Goal: Use online tool/utility: Utilize a website feature to perform a specific function

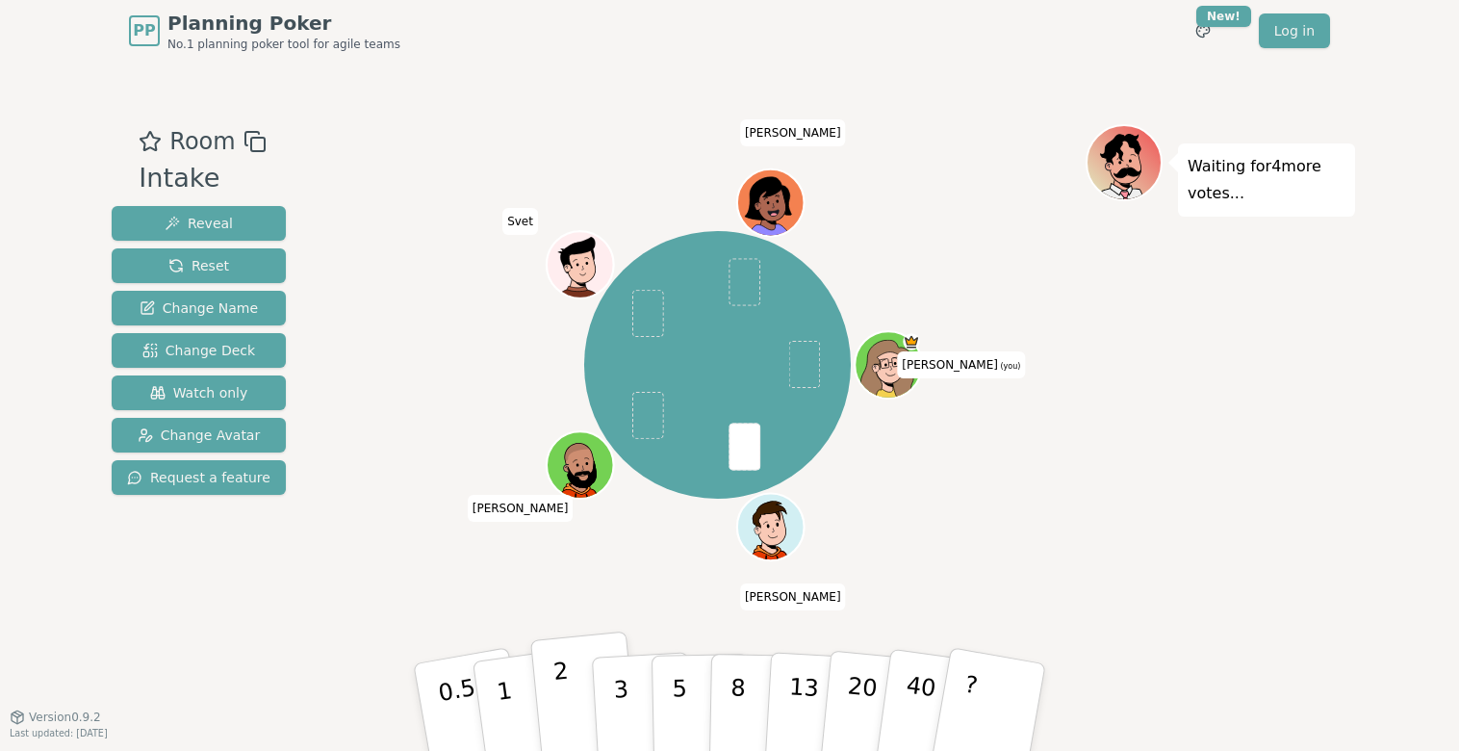
click at [561, 690] on p "2" at bounding box center [564, 709] width 25 height 105
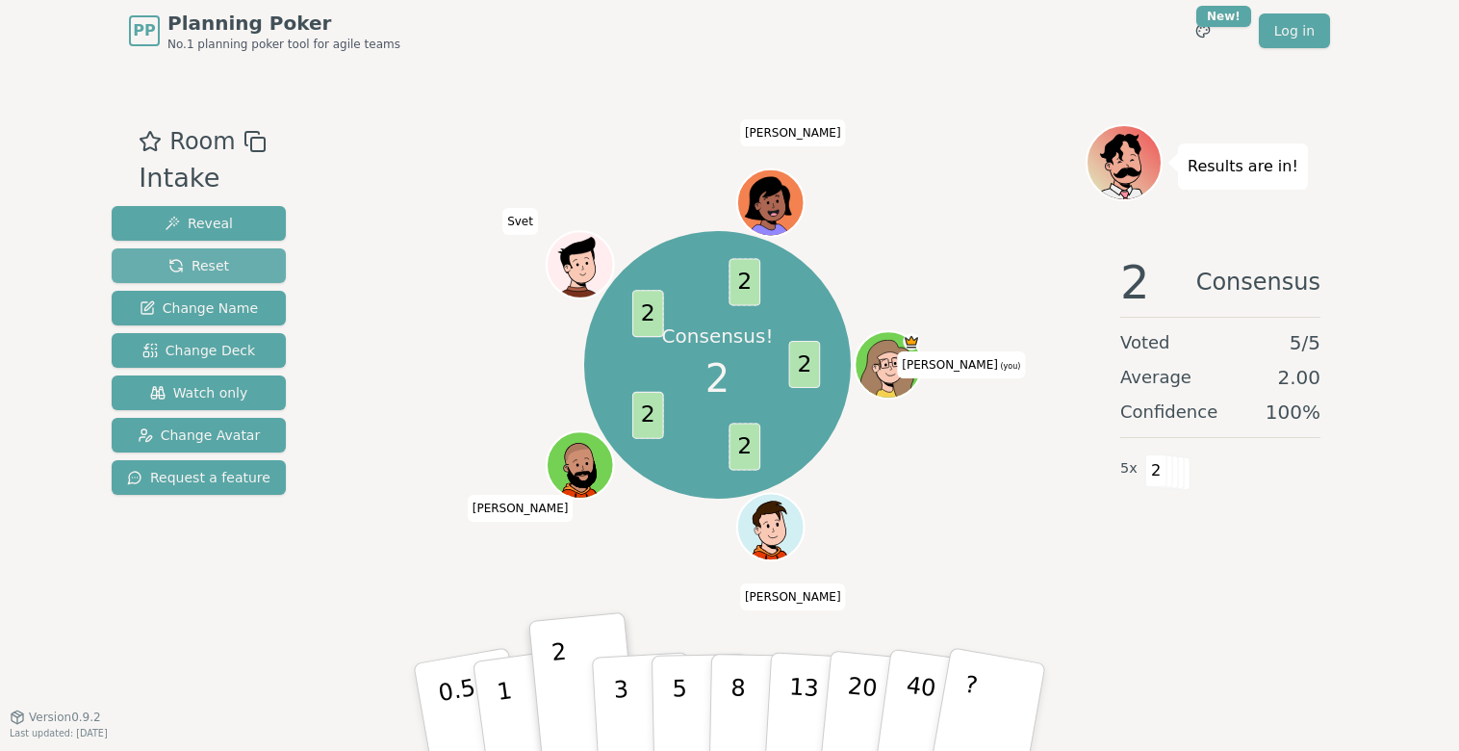
click at [245, 270] on button "Reset" at bounding box center [199, 265] width 174 height 35
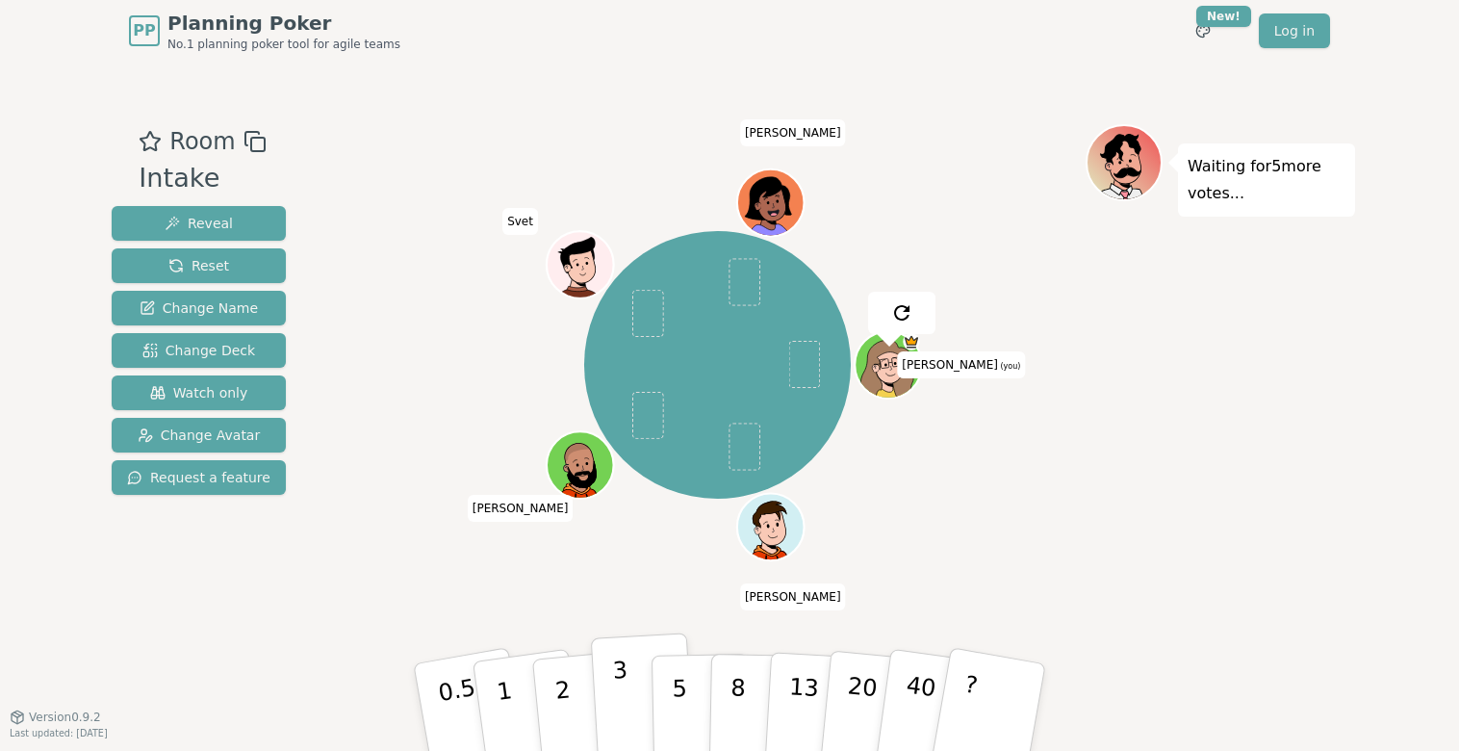
click at [632, 686] on button "3" at bounding box center [643, 707] width 105 height 150
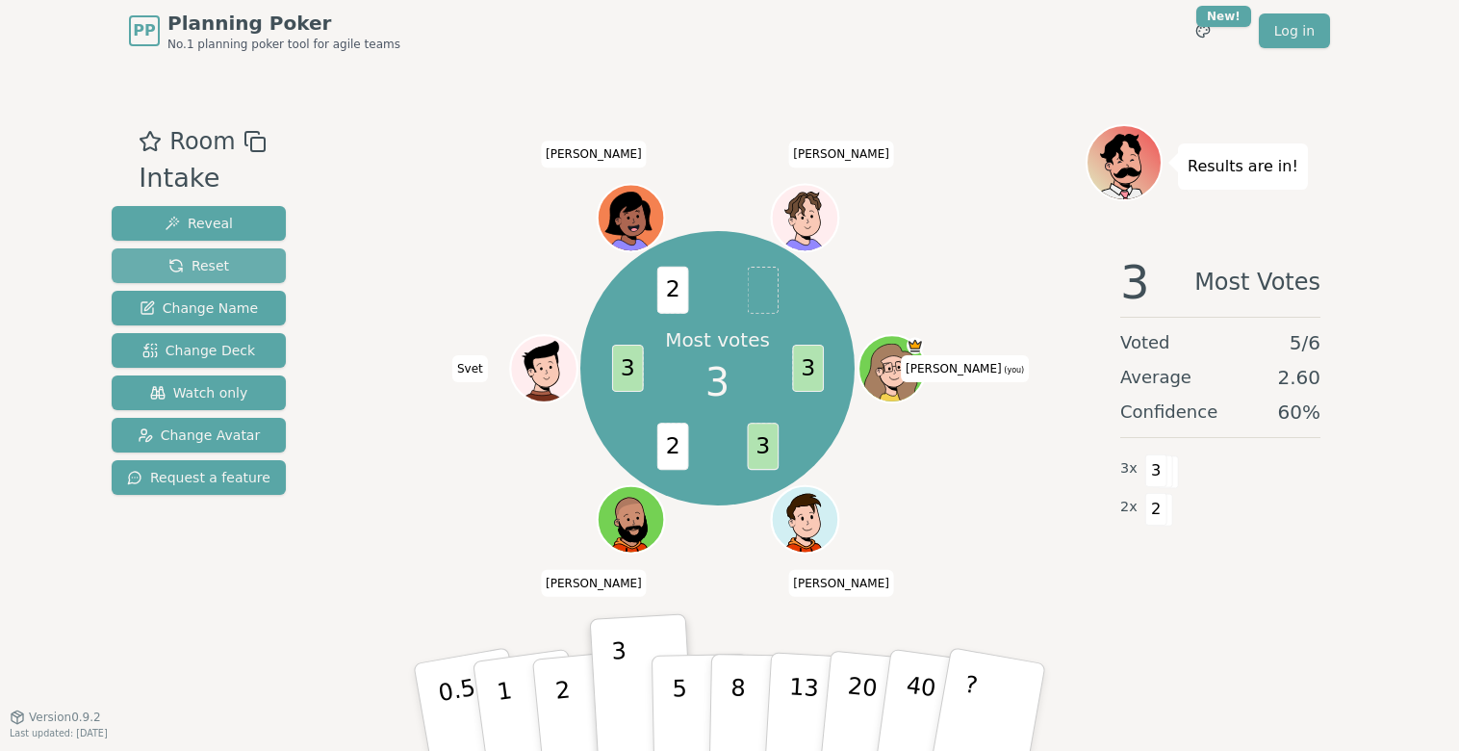
click at [252, 268] on button "Reset" at bounding box center [199, 265] width 174 height 35
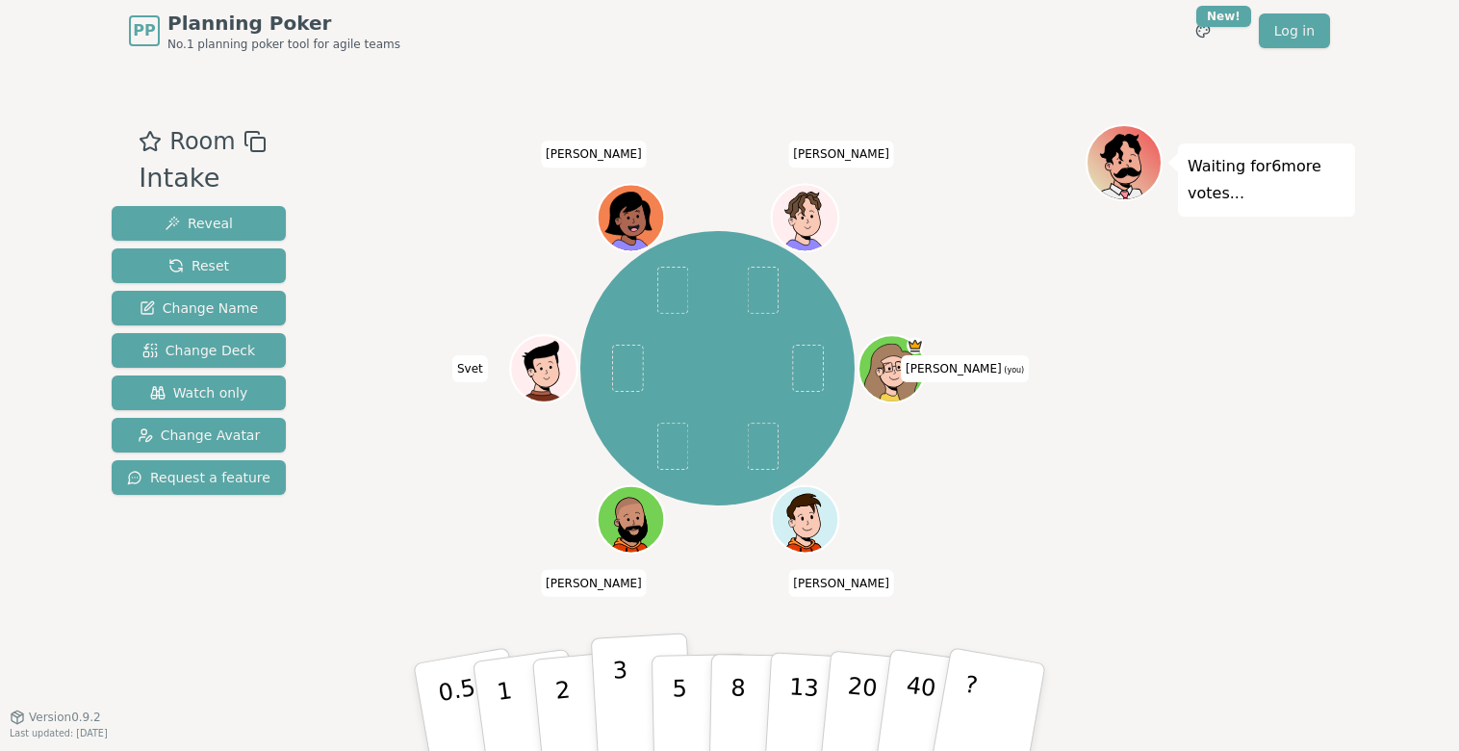
click at [607, 731] on button "3" at bounding box center [643, 707] width 105 height 150
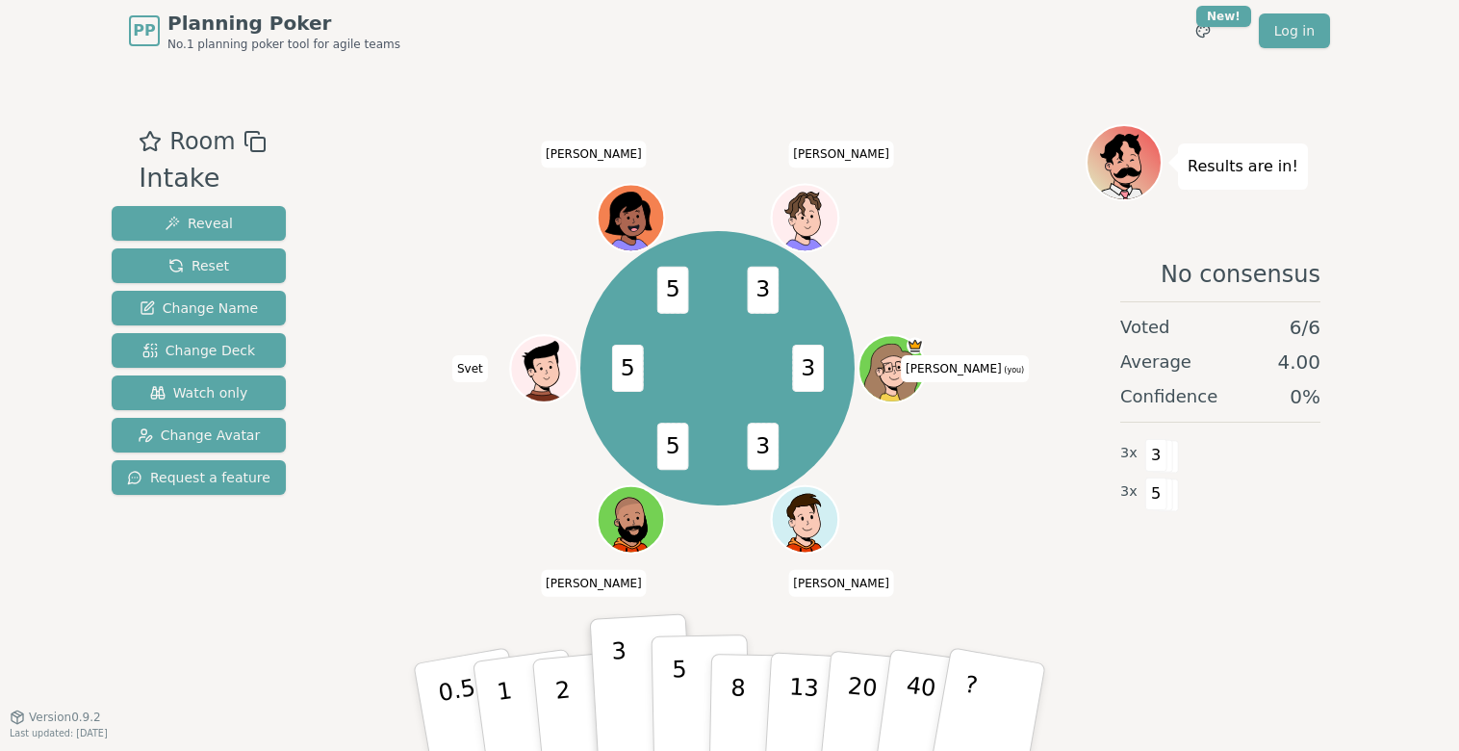
click at [683, 675] on p "5" at bounding box center [680, 707] width 16 height 104
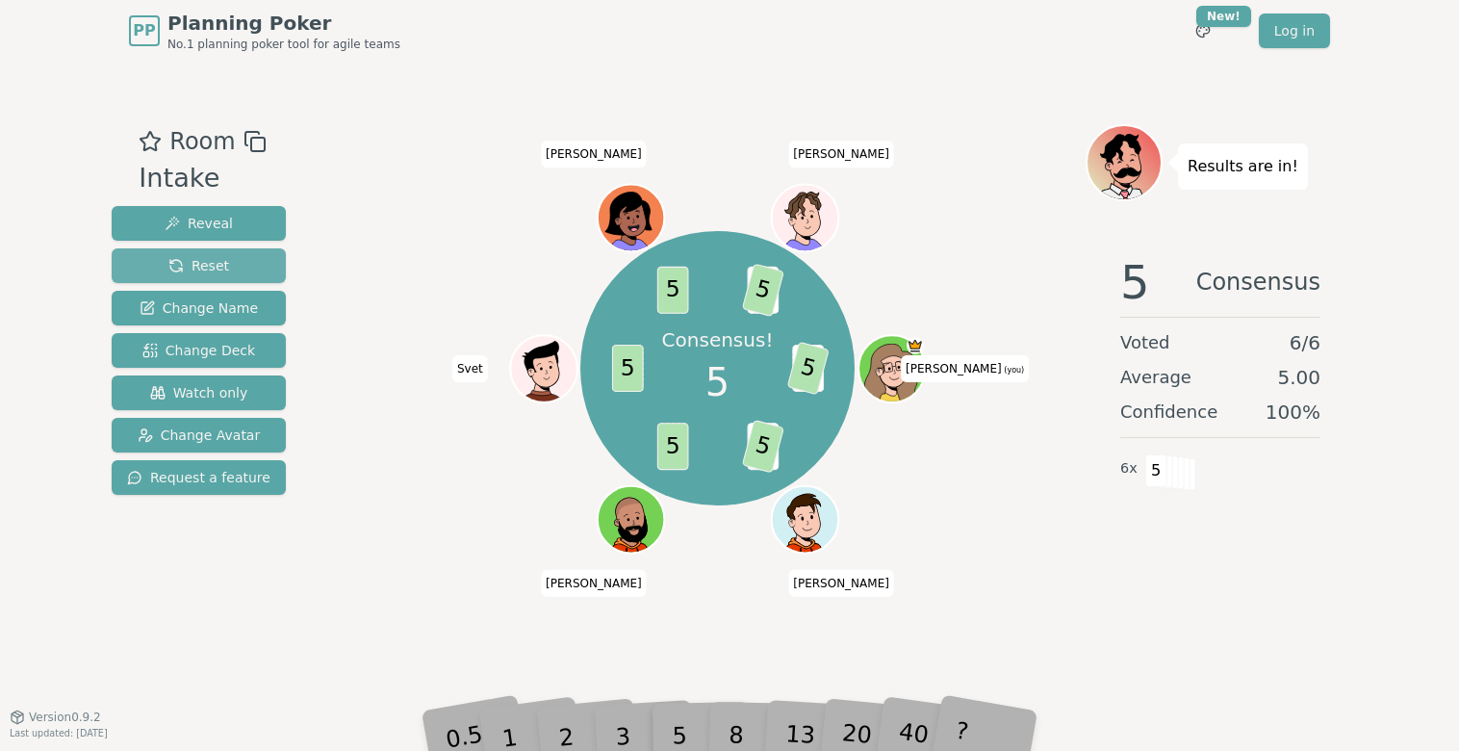
click at [250, 252] on button "Reset" at bounding box center [199, 265] width 174 height 35
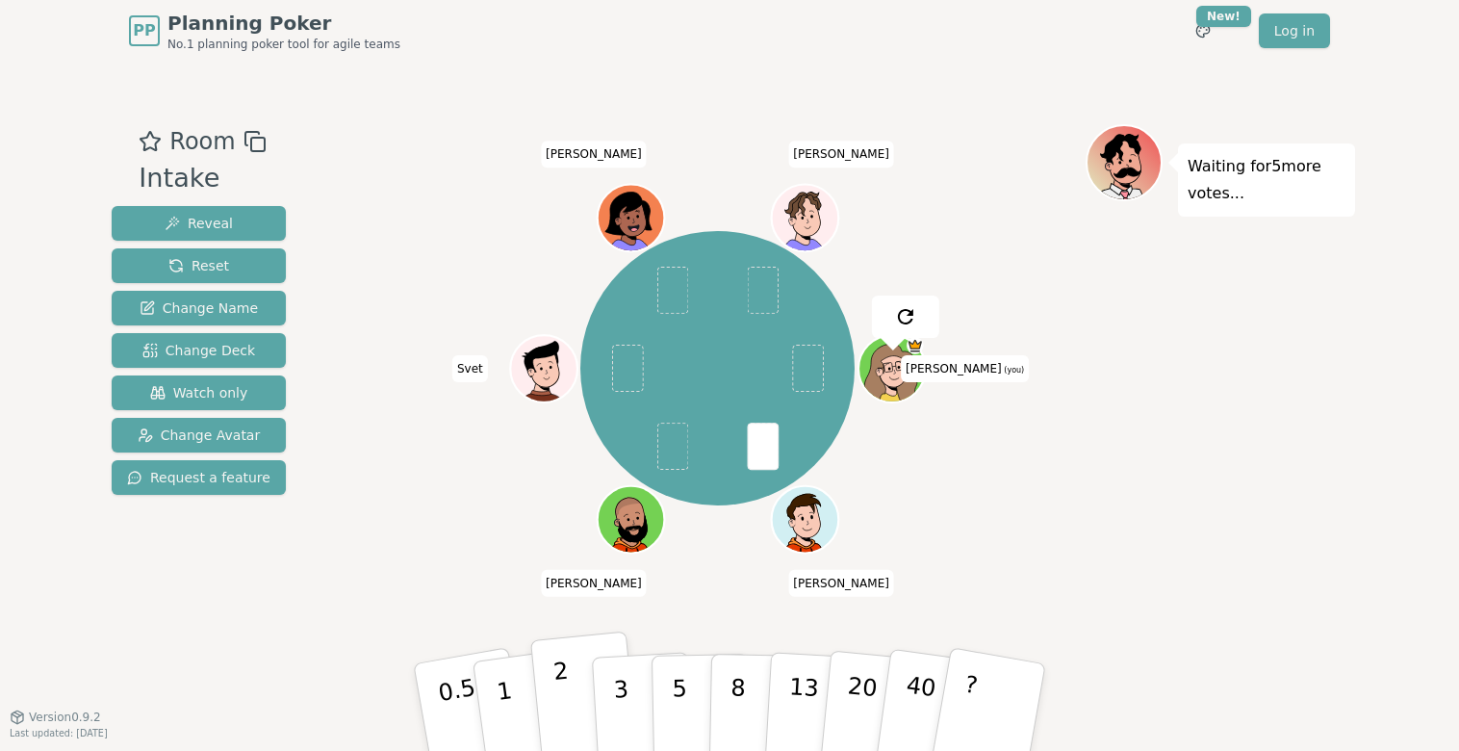
click at [558, 695] on p "2" at bounding box center [564, 709] width 25 height 105
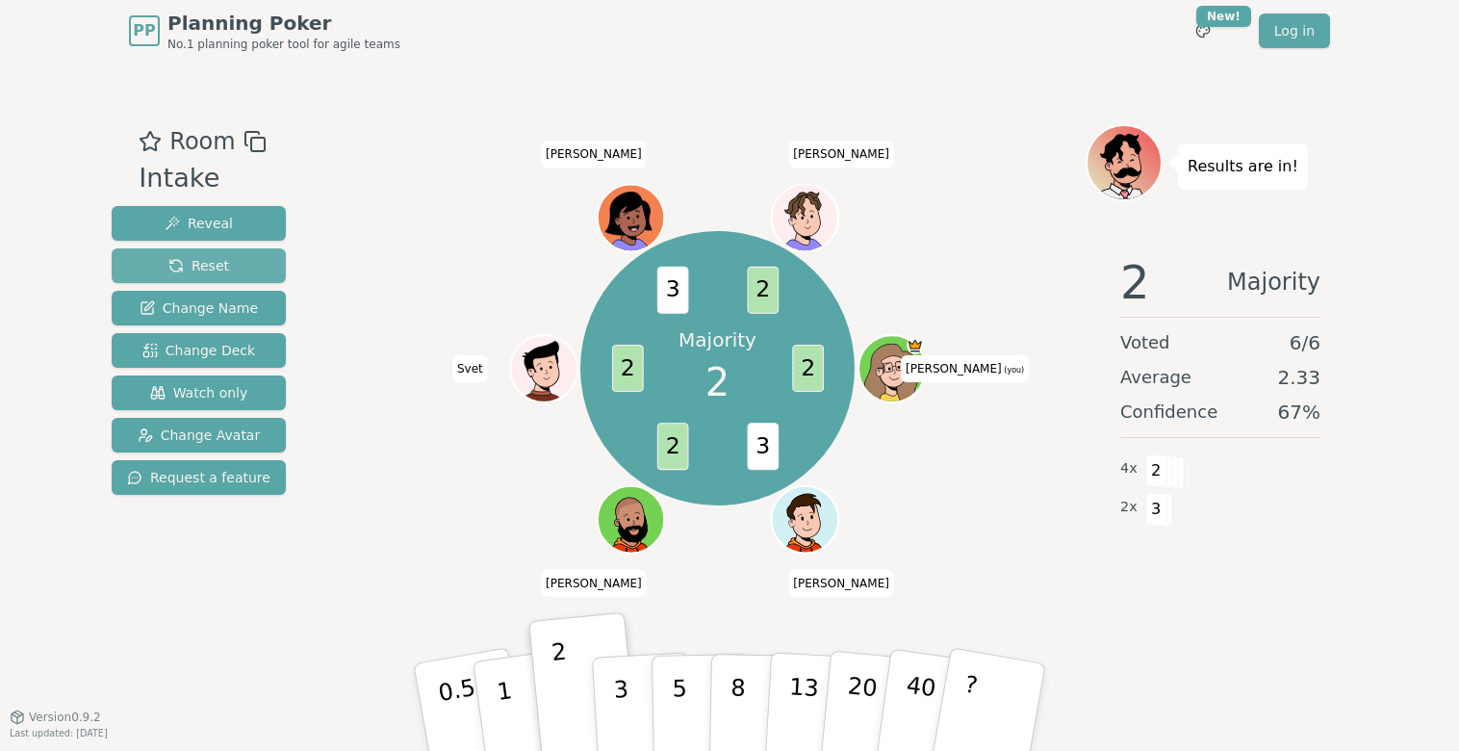
click at [243, 272] on button "Reset" at bounding box center [199, 265] width 174 height 35
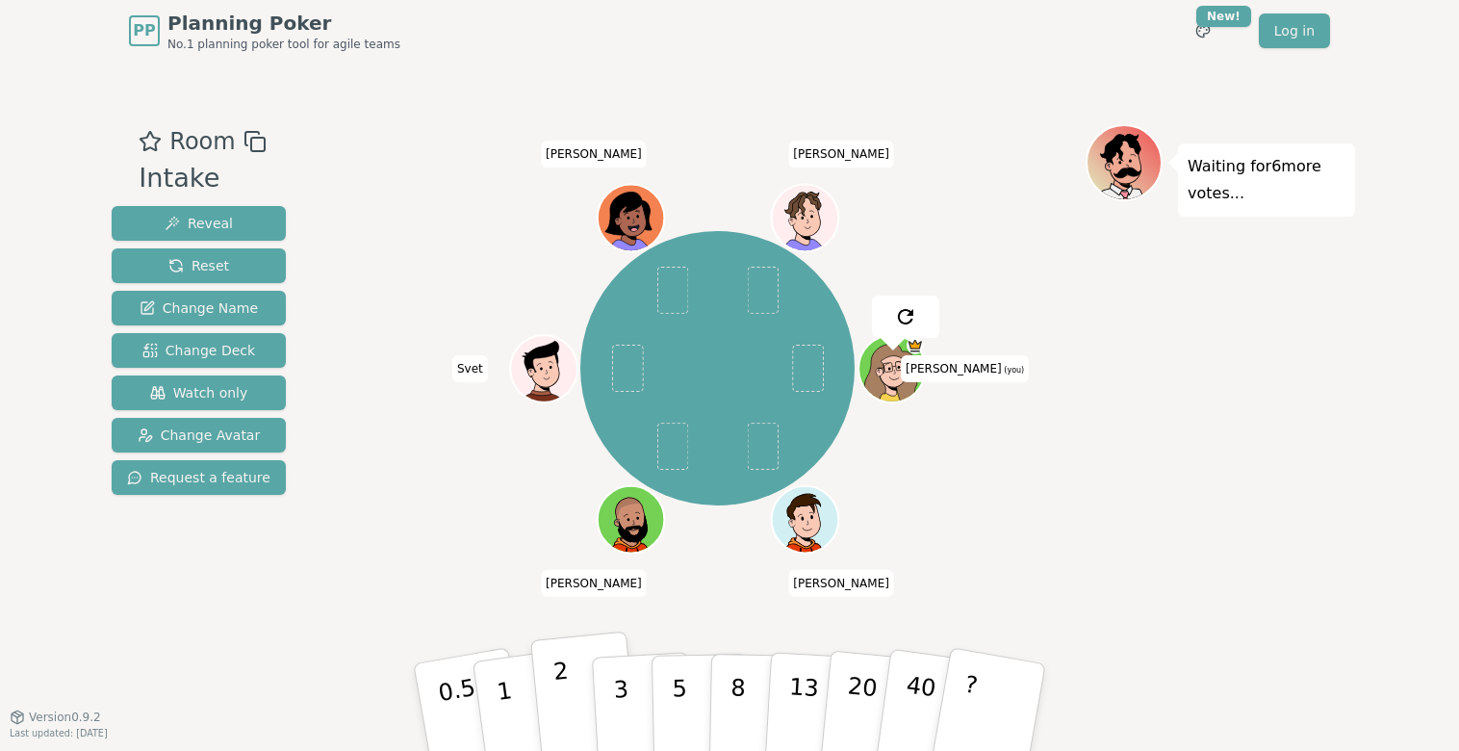
click at [547, 680] on button "2" at bounding box center [585, 707] width 110 height 153
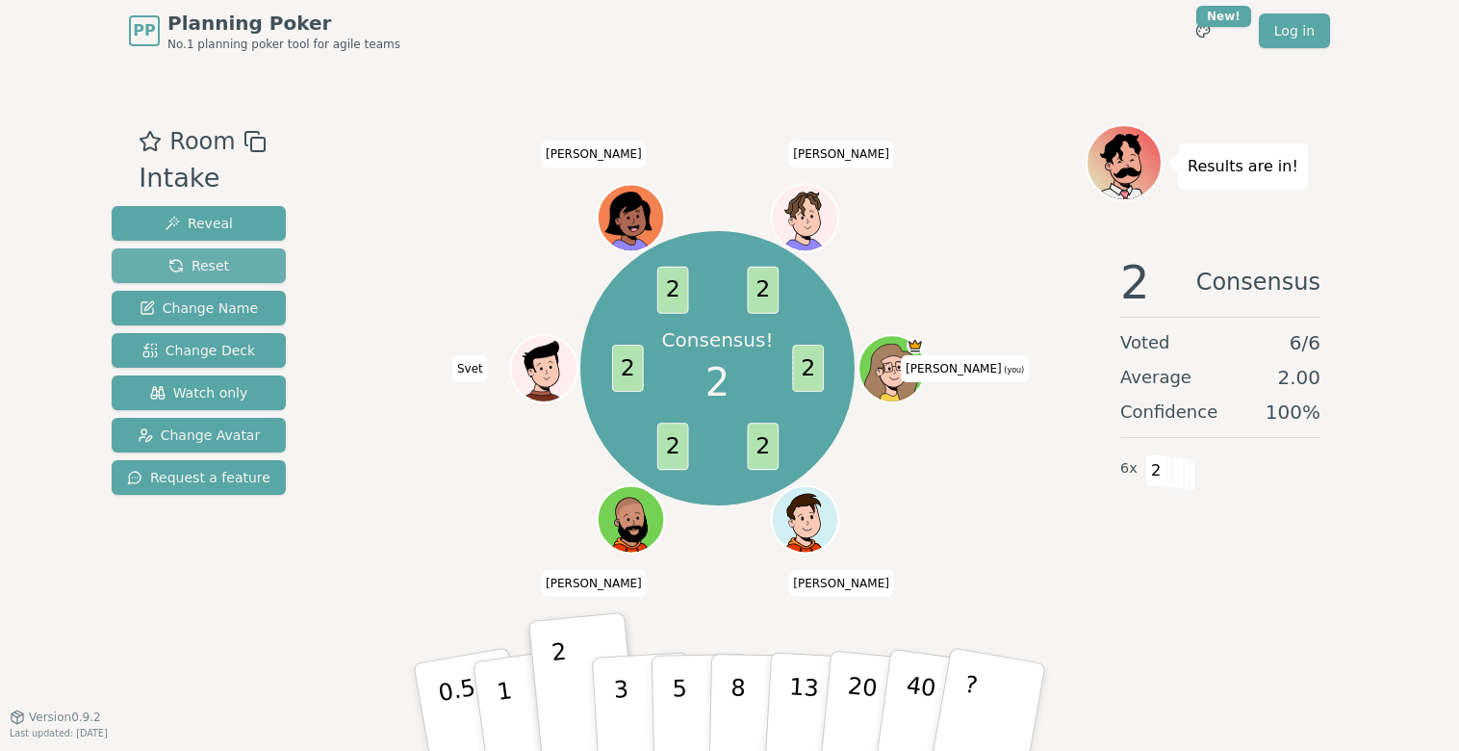
click at [245, 267] on button "Reset" at bounding box center [199, 265] width 174 height 35
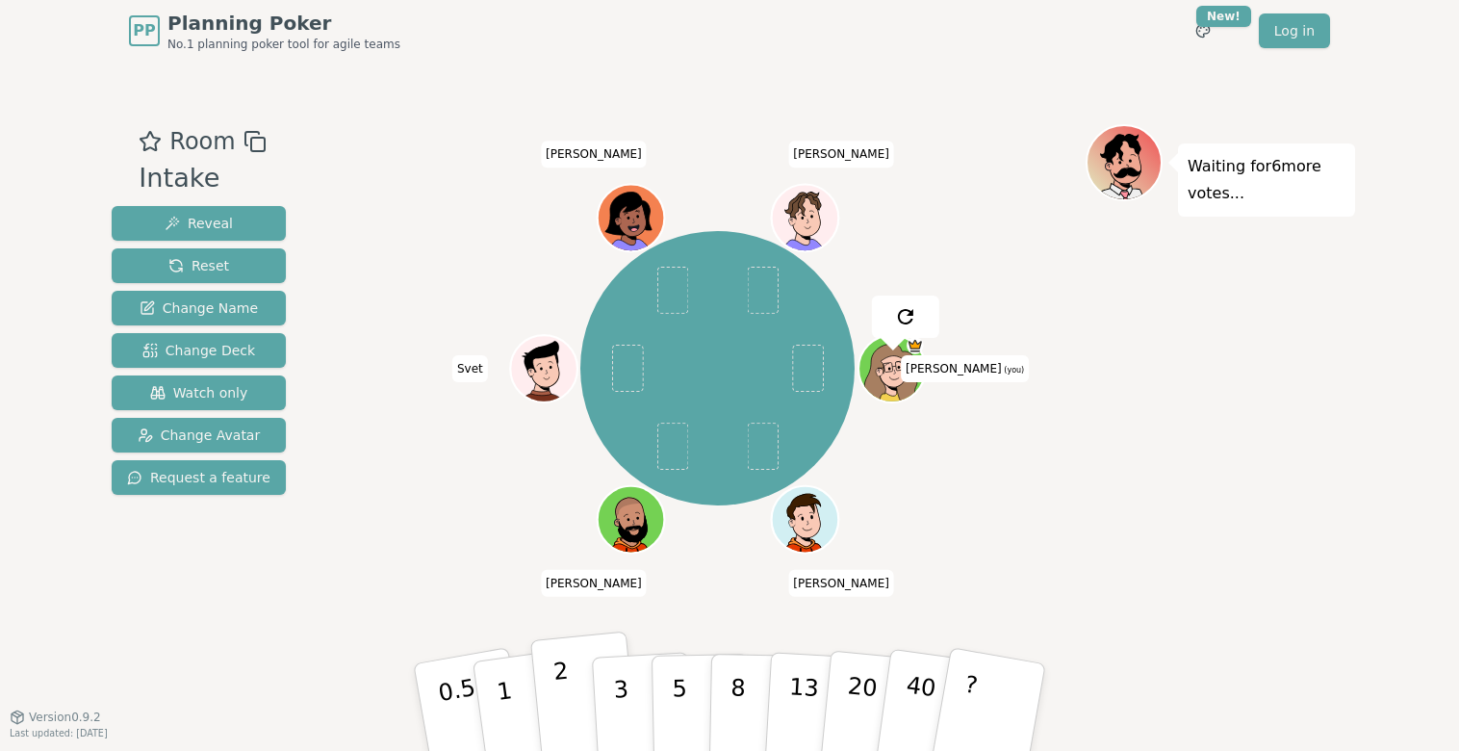
click at [584, 696] on button "2" at bounding box center [585, 707] width 110 height 153
